Goal: Information Seeking & Learning: Learn about a topic

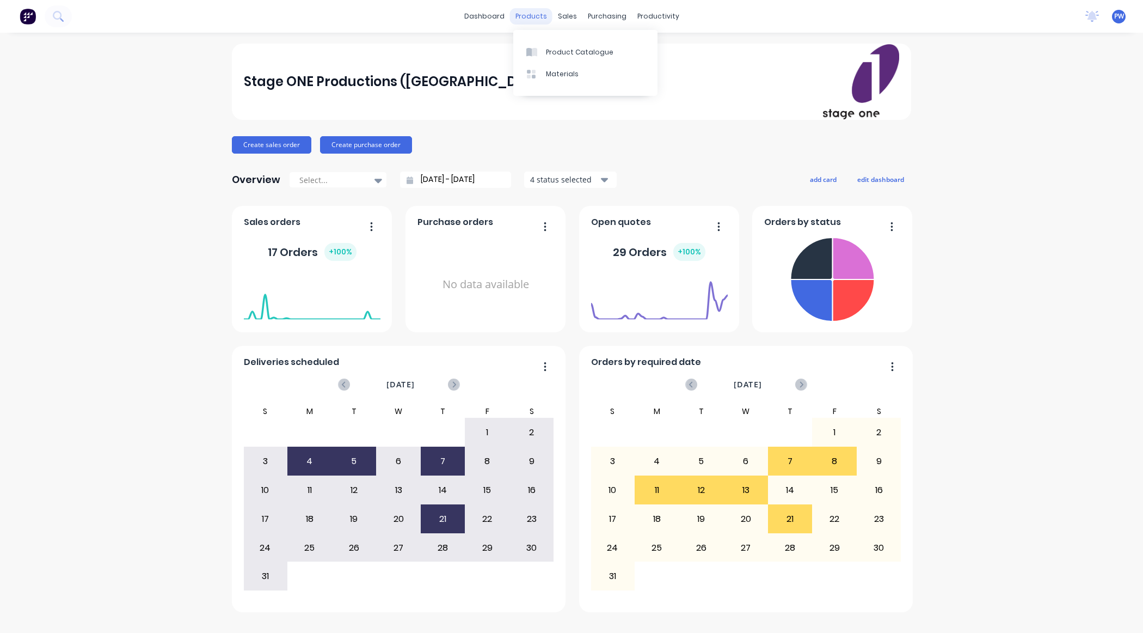
click at [536, 20] on div "products" at bounding box center [531, 16] width 42 height 16
click at [553, 72] on div "Materials" at bounding box center [562, 74] width 33 height 10
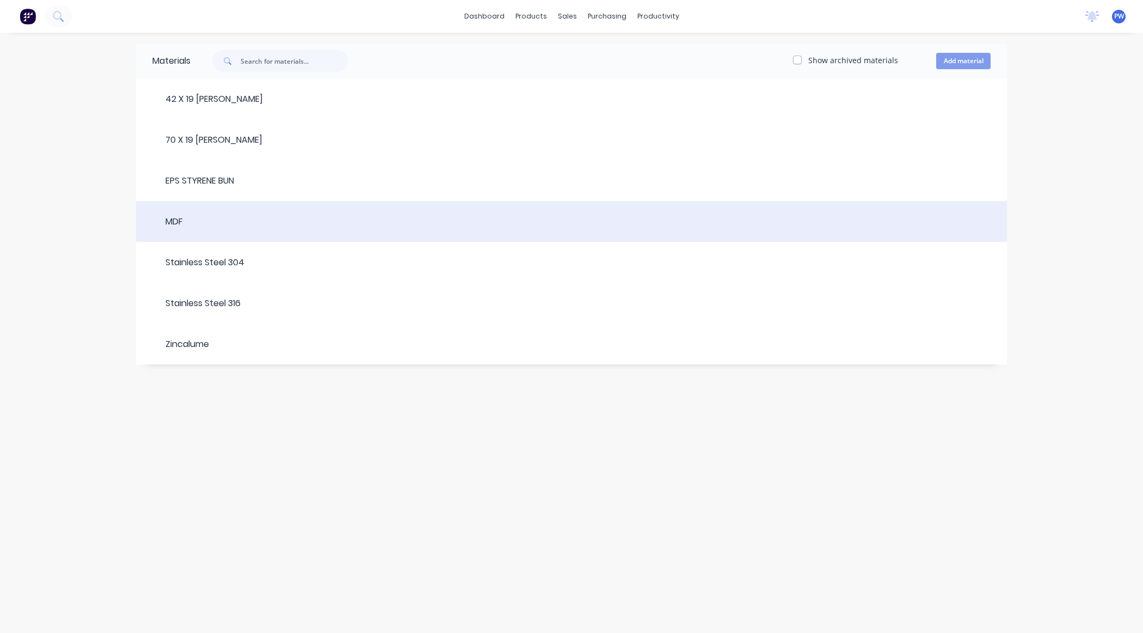
click at [182, 222] on div "MDF" at bounding box center [167, 221] width 30 height 13
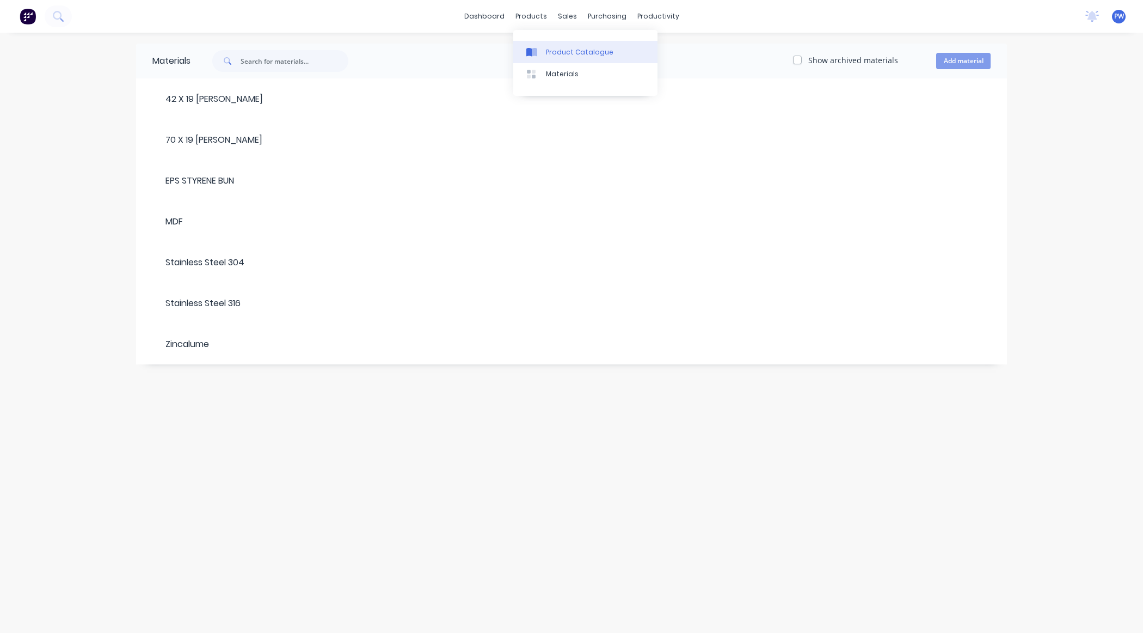
click at [555, 55] on div "Product Catalogue" at bounding box center [580, 52] width 68 height 10
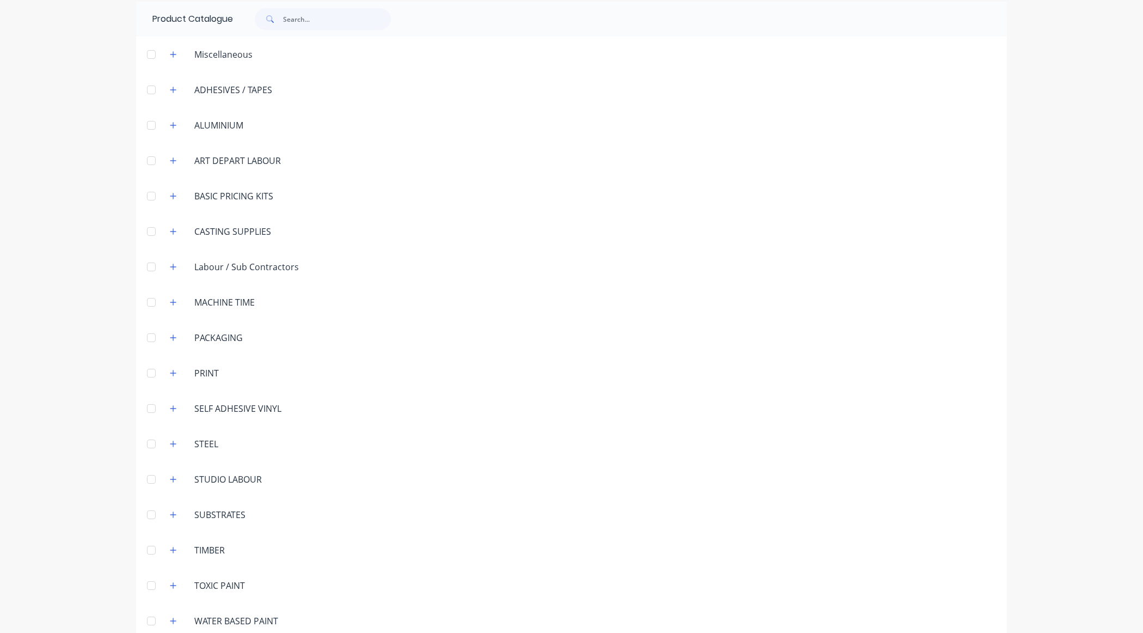
scroll to position [58, 0]
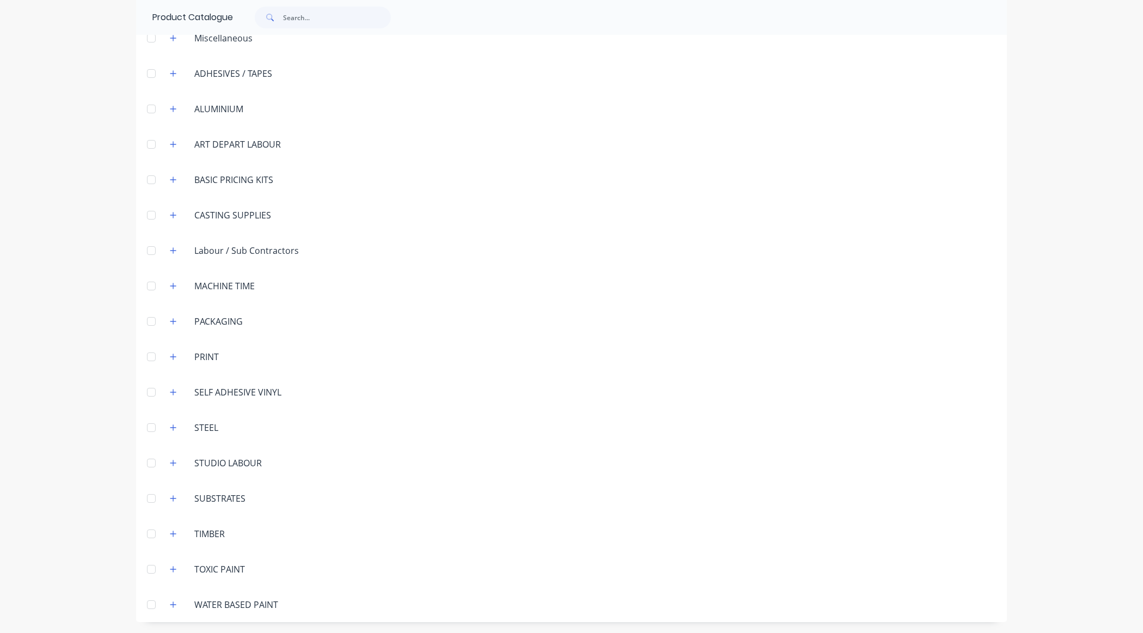
click at [211, 531] on div "TIMBER" at bounding box center [210, 533] width 48 height 13
click at [170, 535] on icon "button" at bounding box center [173, 534] width 7 height 8
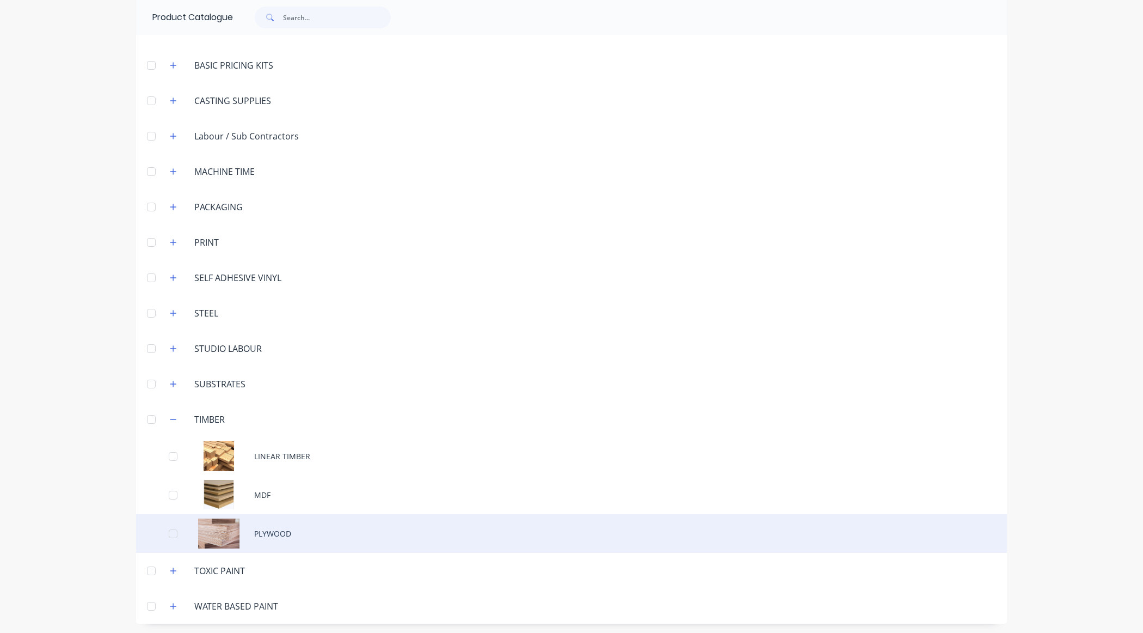
scroll to position [174, 0]
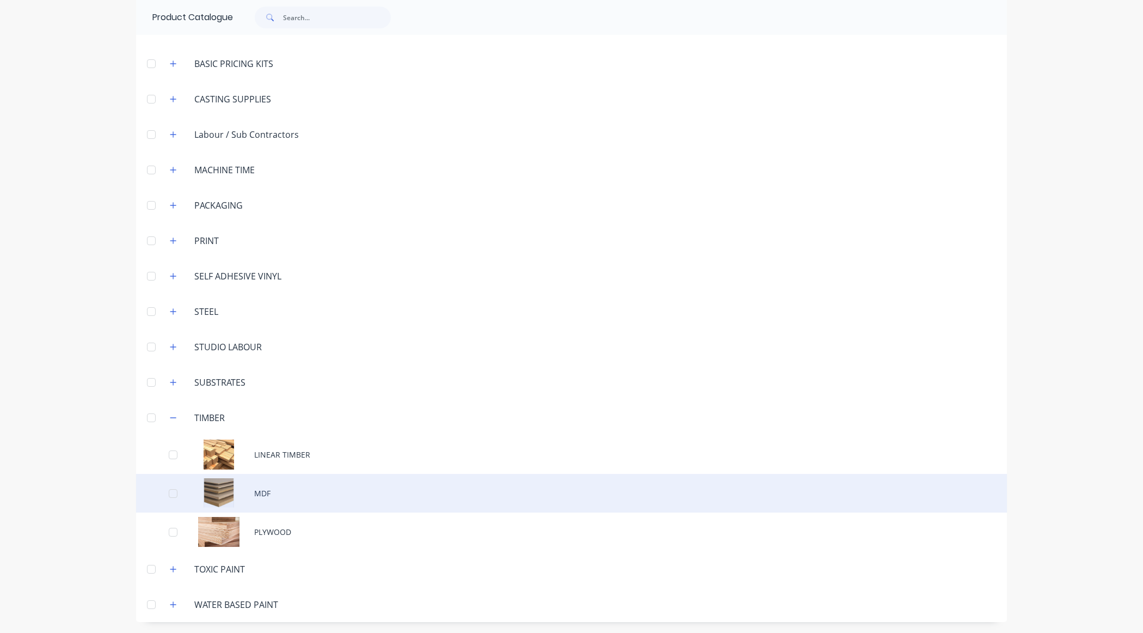
click at [216, 492] on div "MDF" at bounding box center [571, 493] width 871 height 39
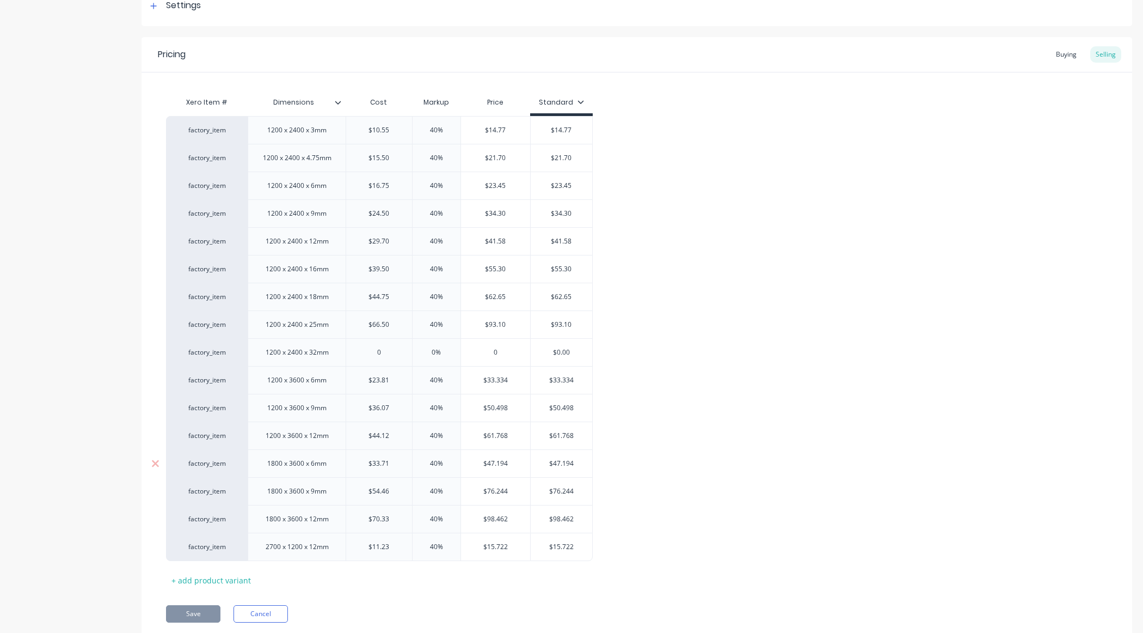
scroll to position [168, 0]
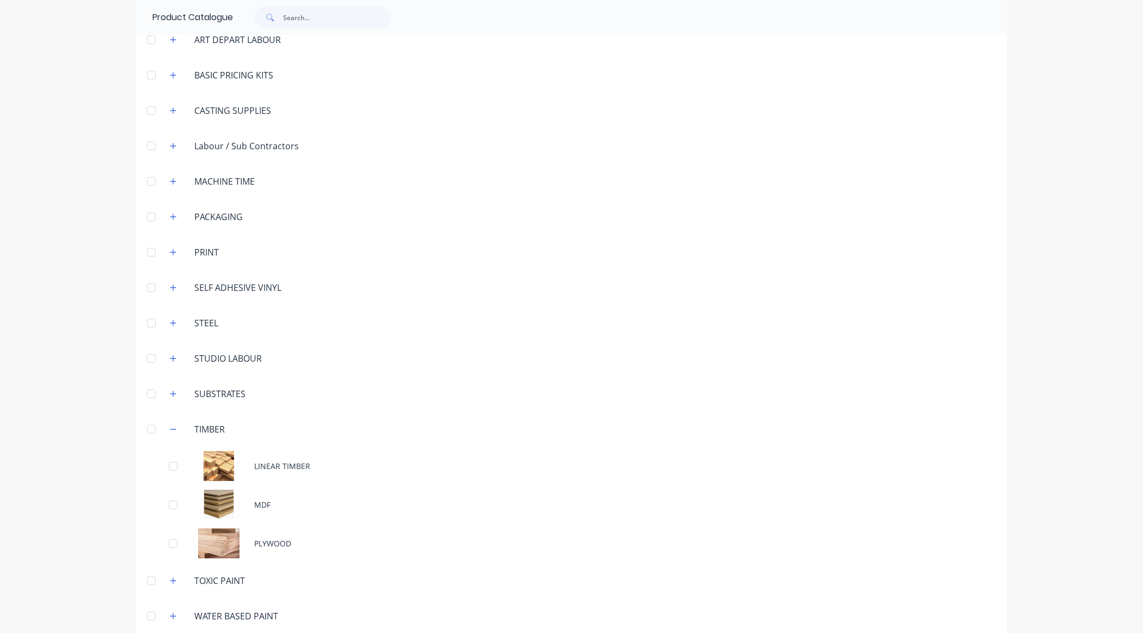
scroll to position [131, 0]
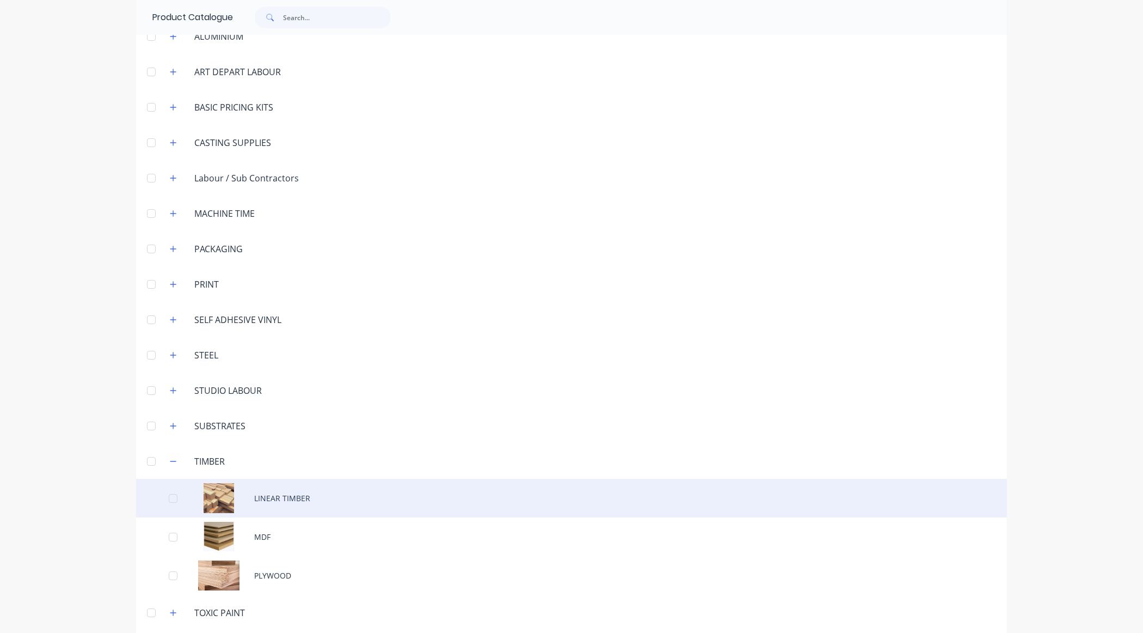
click at [204, 497] on div "LINEAR TIMBER" at bounding box center [571, 498] width 871 height 39
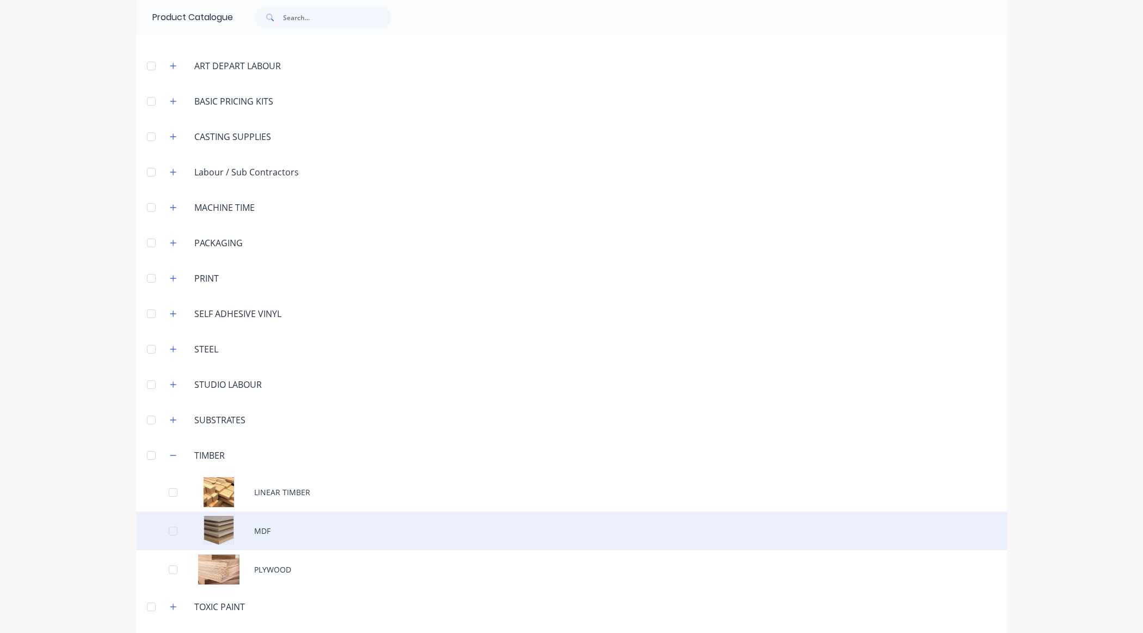
scroll to position [174, 0]
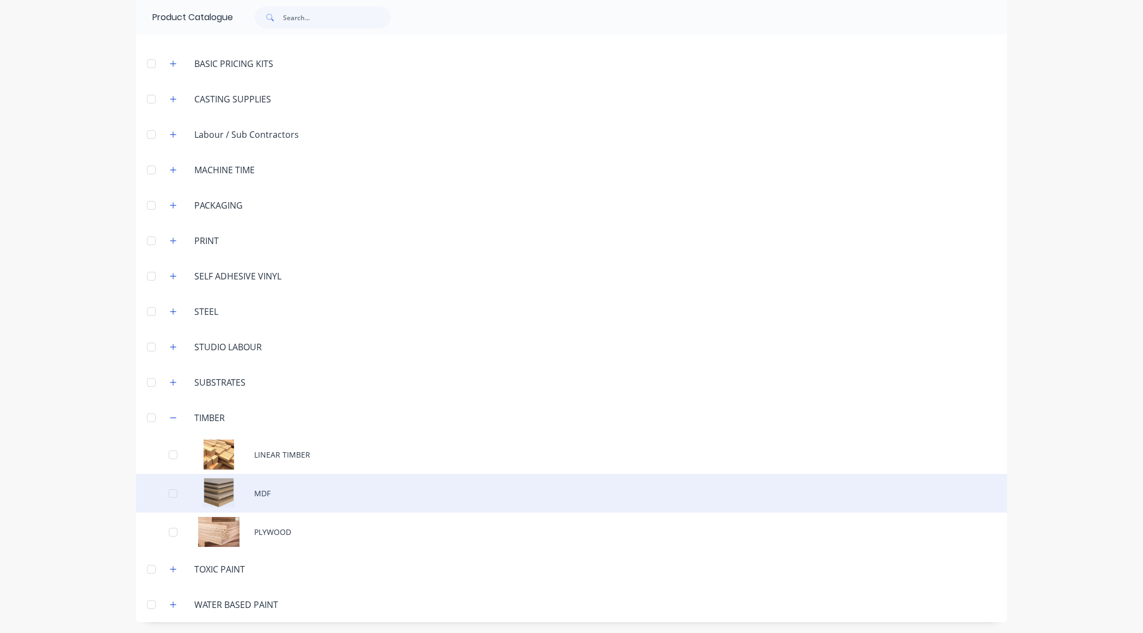
click at [220, 495] on div "MDF" at bounding box center [571, 493] width 871 height 39
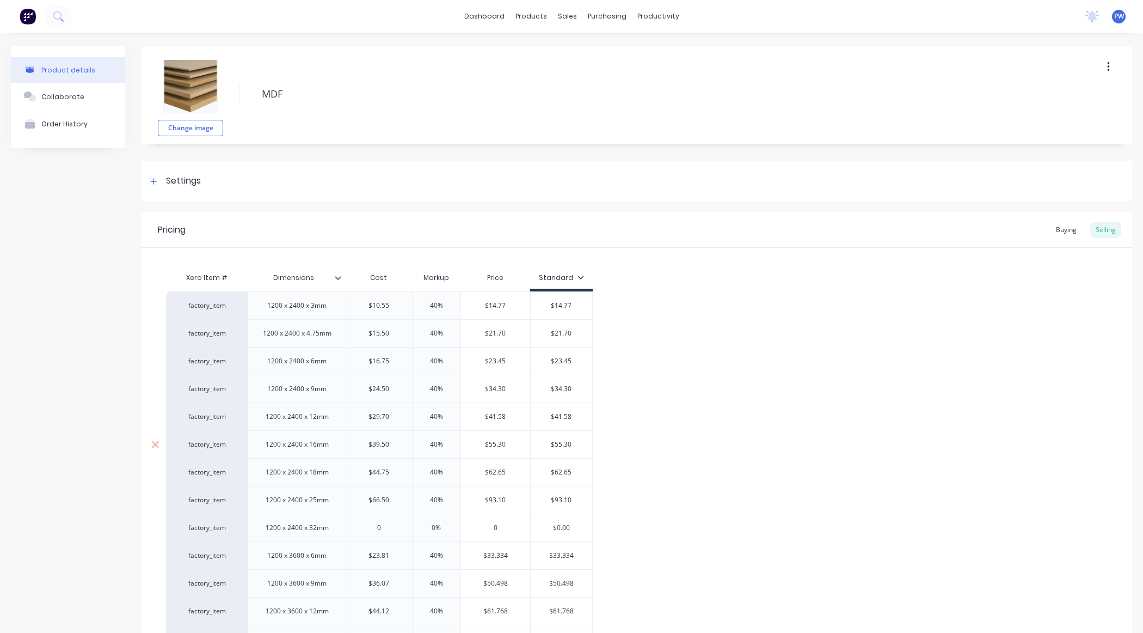
click at [194, 448] on div "factory_item" at bounding box center [207, 444] width 60 height 10
click at [953, 349] on div "factory_item 1200 x 2400 x 3mm $10.55 40% $14.77 $14.77 factory_item 1200 x 240…" at bounding box center [637, 513] width 942 height 445
click at [61, 127] on div "Order History" at bounding box center [64, 124] width 46 height 8
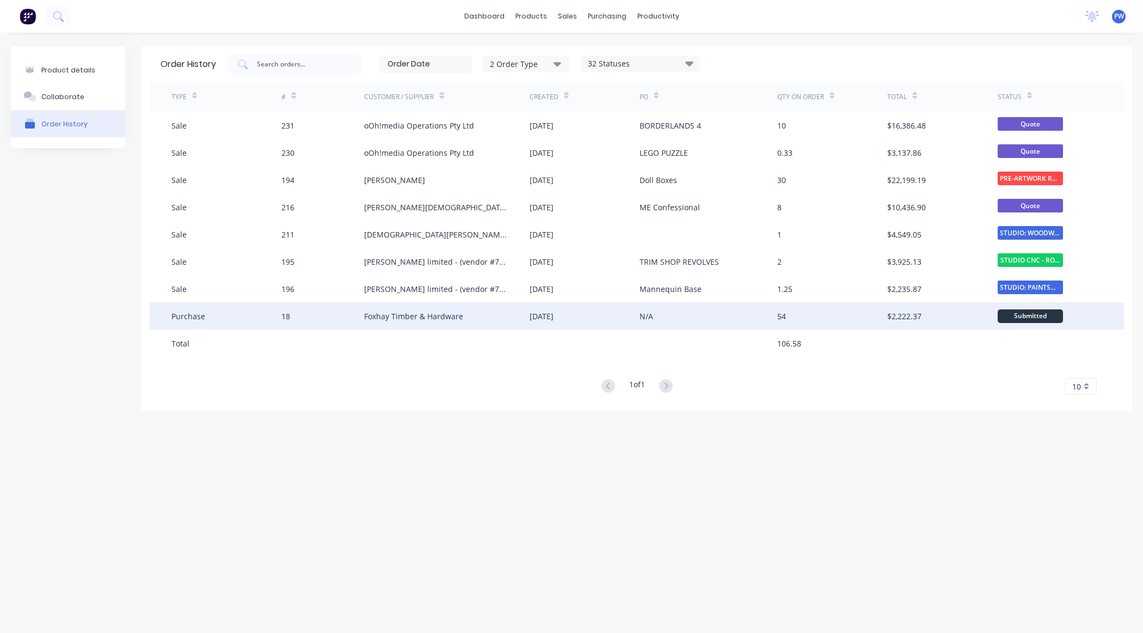
click at [432, 319] on div "Foxhay Timber & Hardware" at bounding box center [413, 315] width 99 height 11
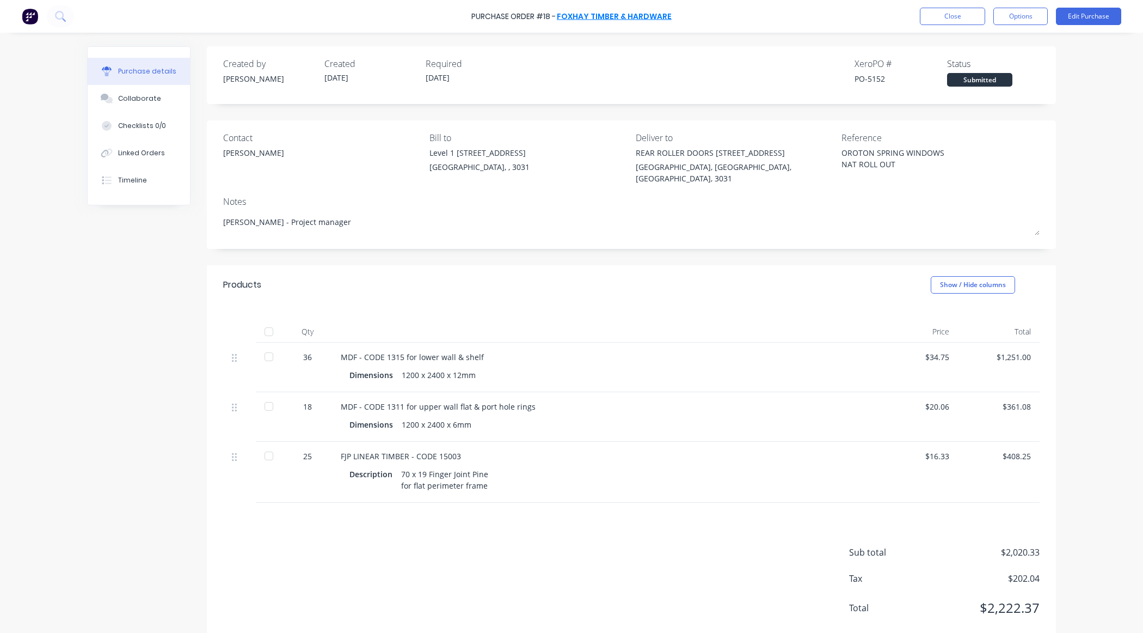
click at [589, 14] on link "Foxhay Timber & Hardware" at bounding box center [614, 16] width 115 height 11
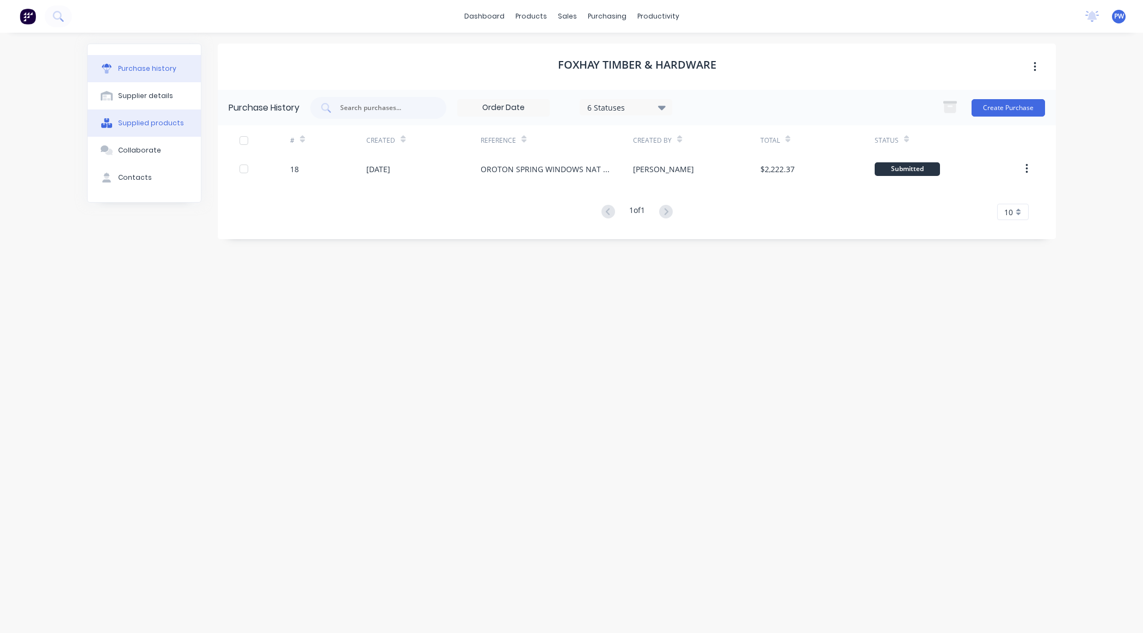
click at [164, 123] on div "Supplied products" at bounding box center [151, 123] width 66 height 10
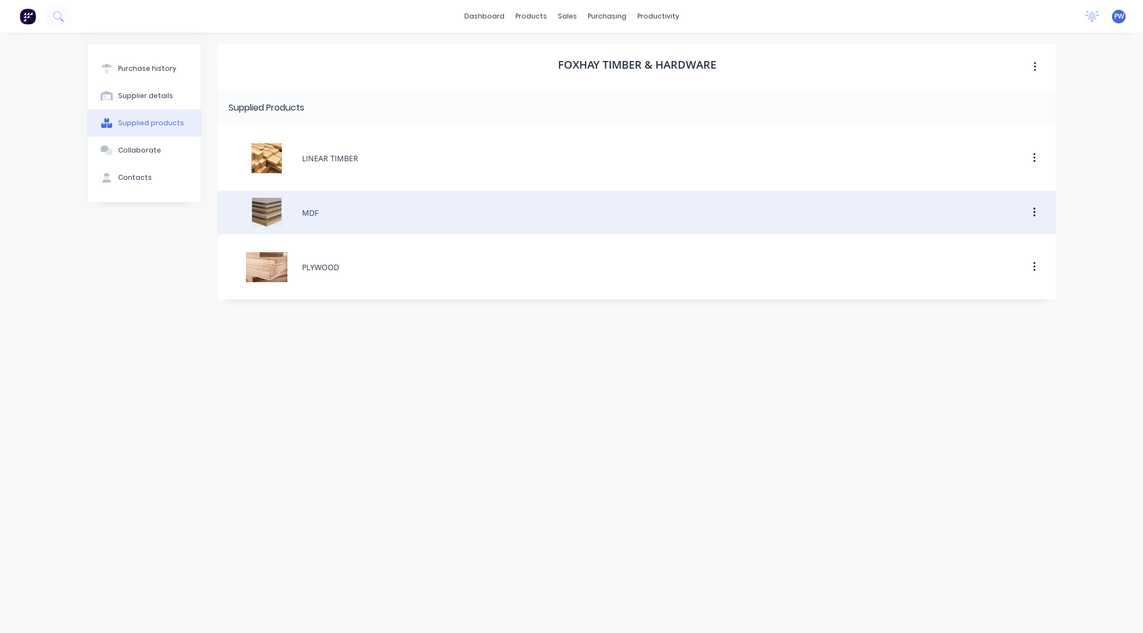
click at [305, 215] on div "MDF" at bounding box center [637, 213] width 839 height 44
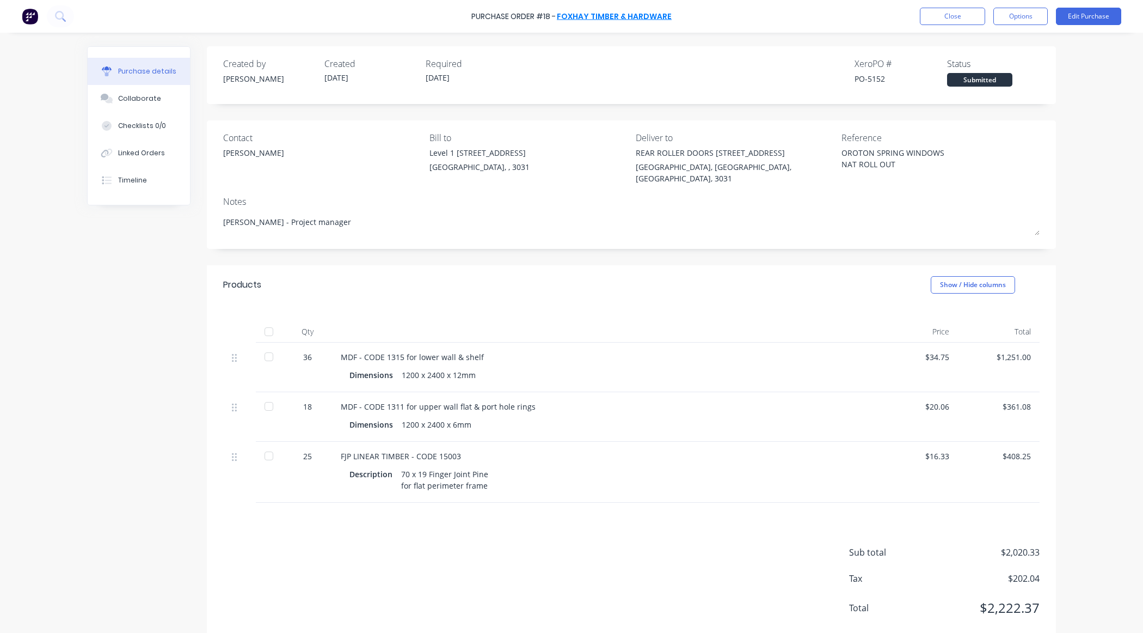
click at [633, 17] on link "Foxhay Timber & Hardware" at bounding box center [614, 16] width 115 height 11
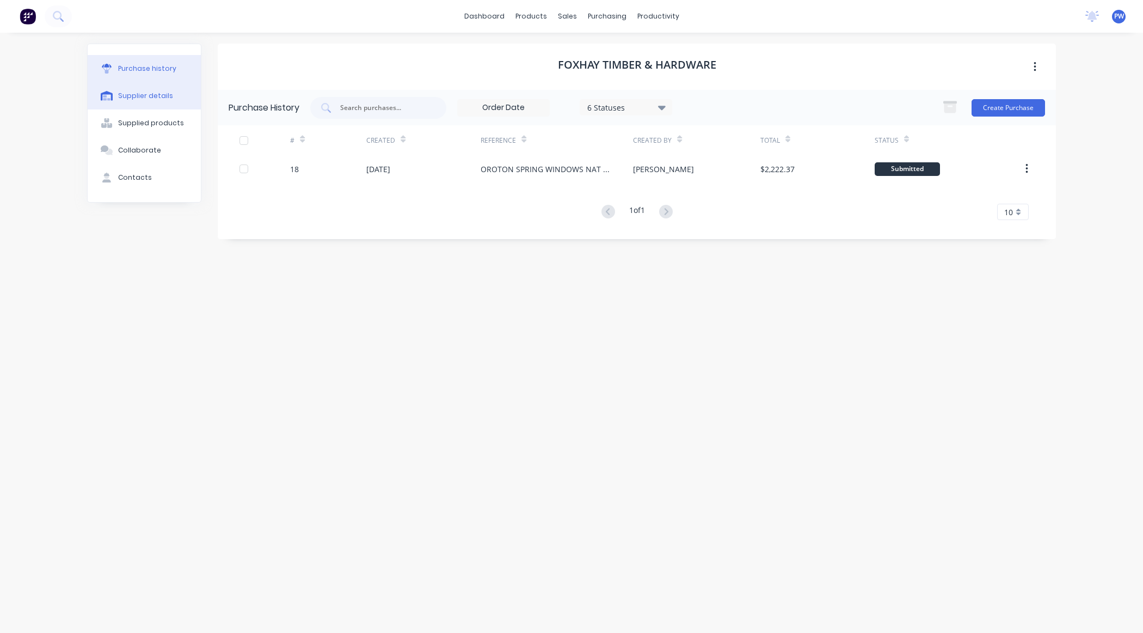
click at [155, 96] on div "Supplier details" at bounding box center [145, 96] width 55 height 10
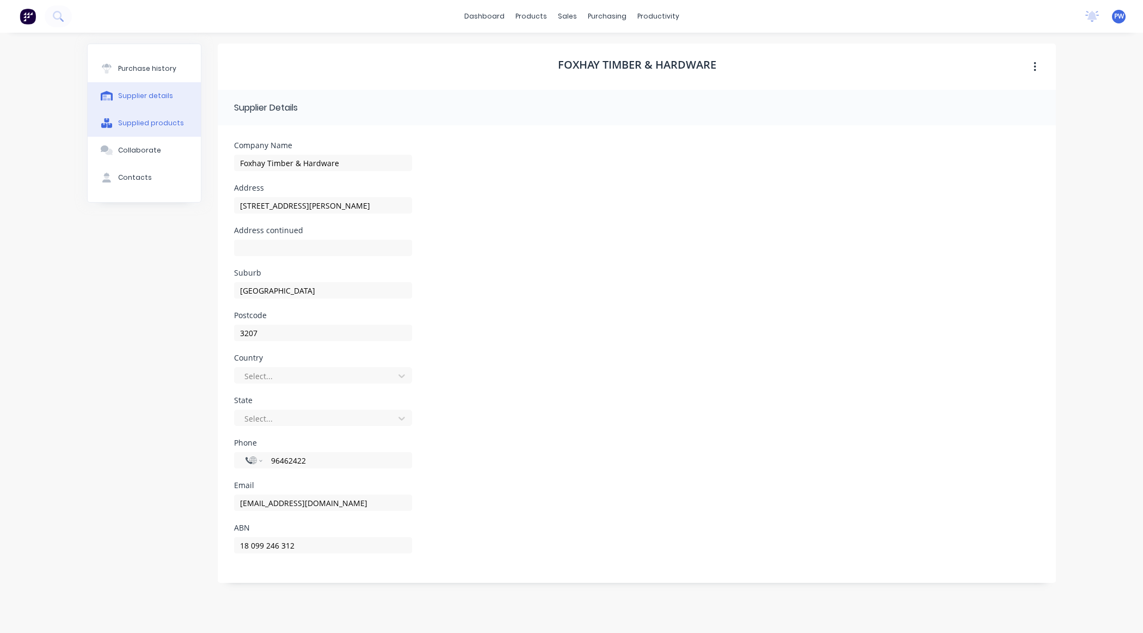
click at [155, 121] on div "Supplied products" at bounding box center [151, 123] width 66 height 10
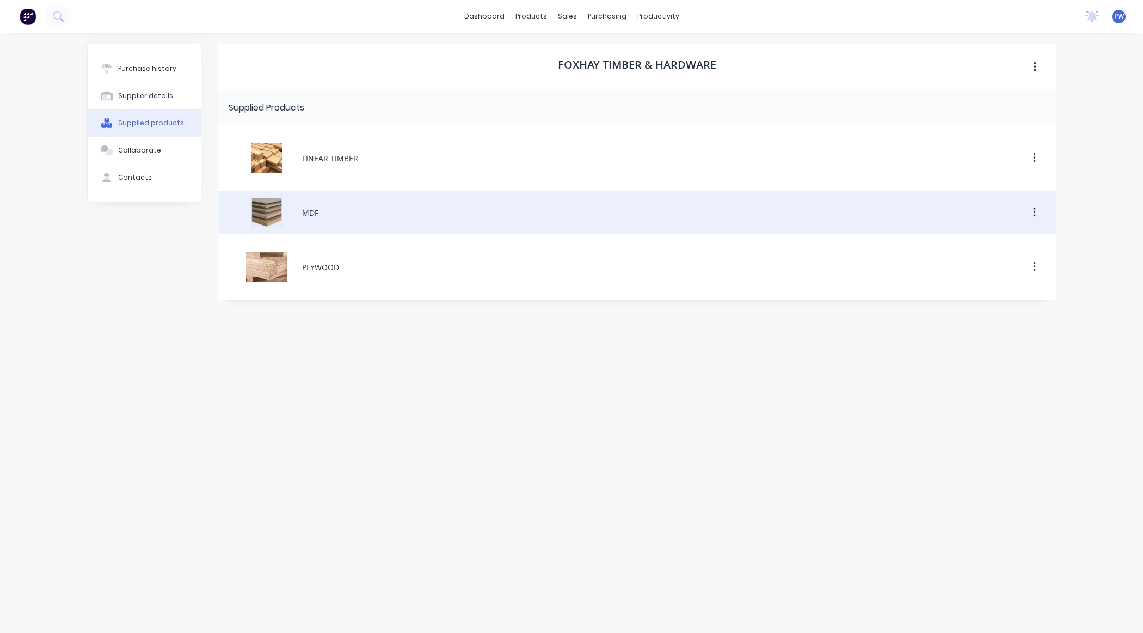
click at [309, 213] on div "MDF" at bounding box center [637, 213] width 839 height 44
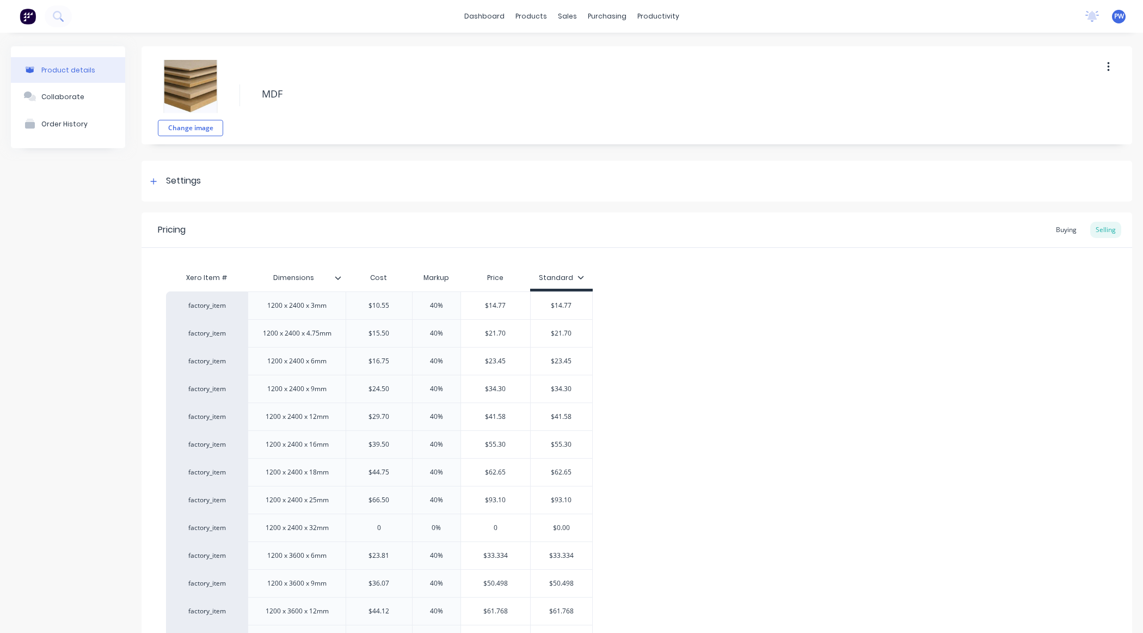
type textarea "x"
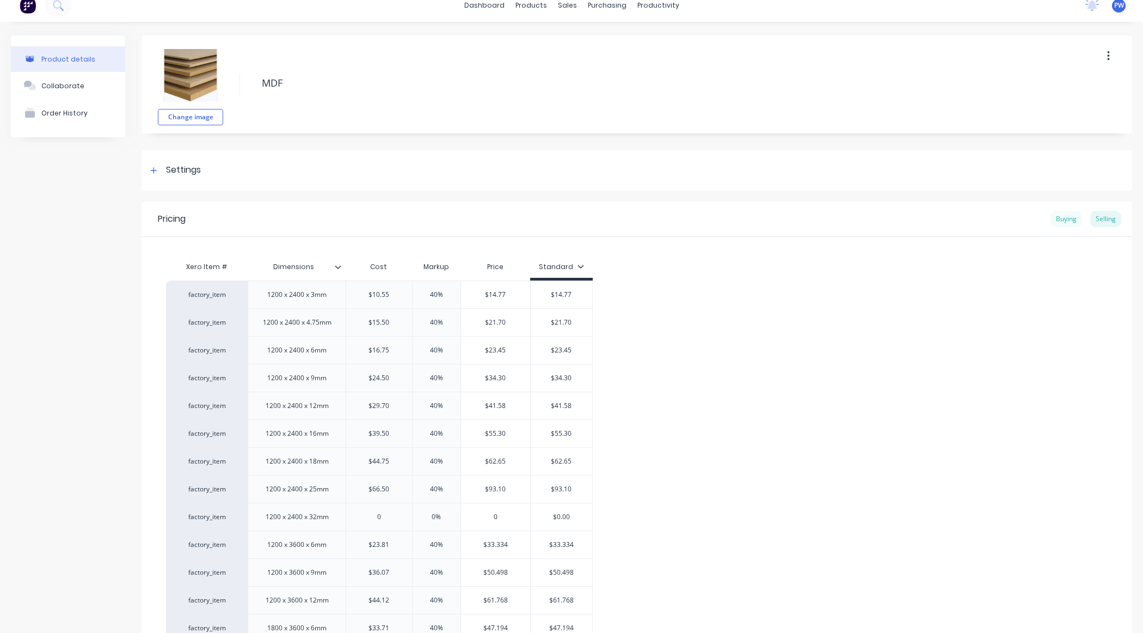
click at [1057, 223] on div "Buying" at bounding box center [1067, 219] width 32 height 16
